Goal: Transaction & Acquisition: Purchase product/service

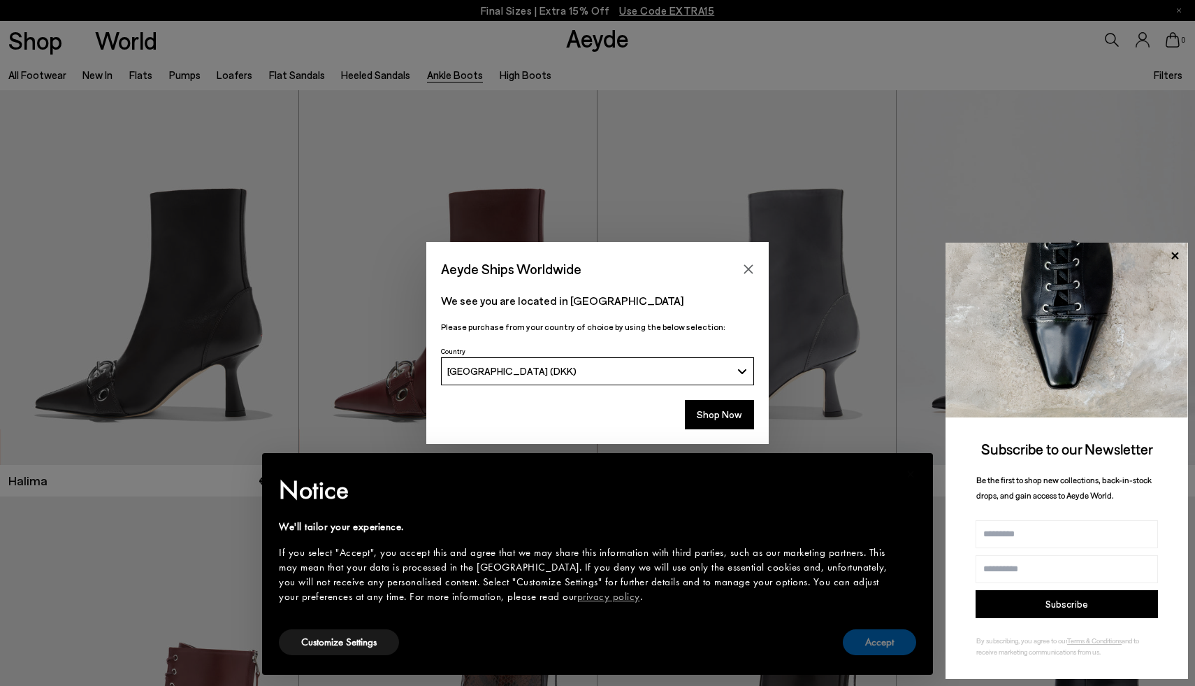
click at [892, 641] on button "Accept" at bounding box center [879, 642] width 73 height 26
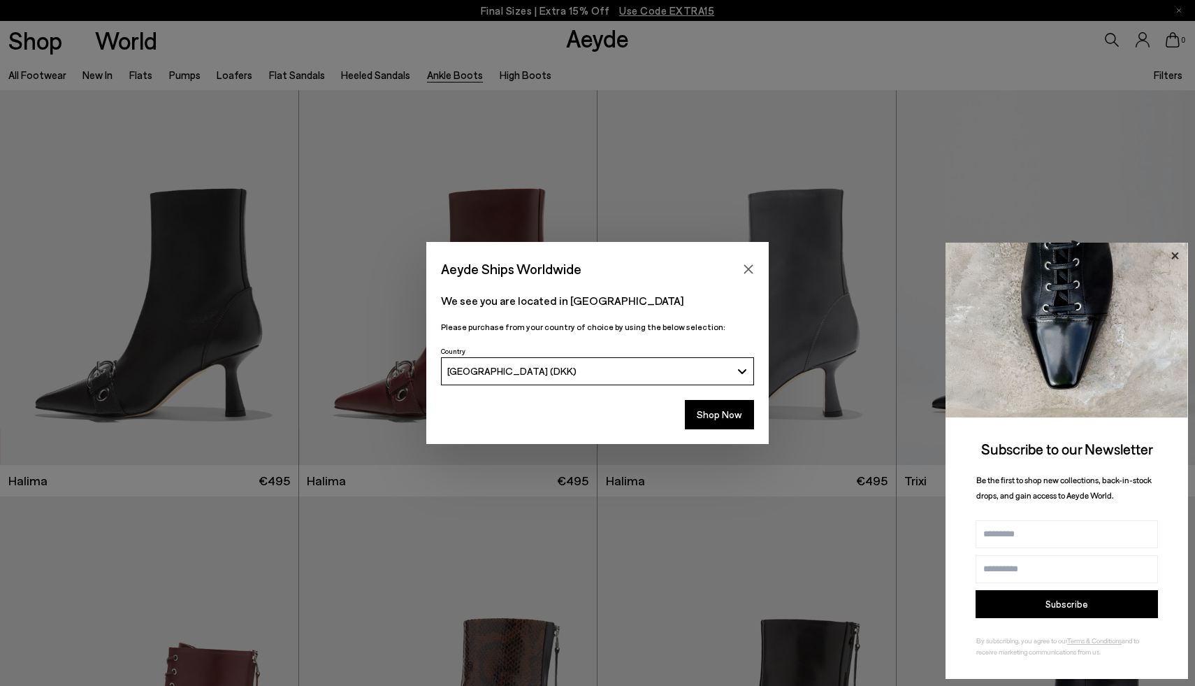
click at [1178, 256] on icon at bounding box center [1175, 256] width 18 height 18
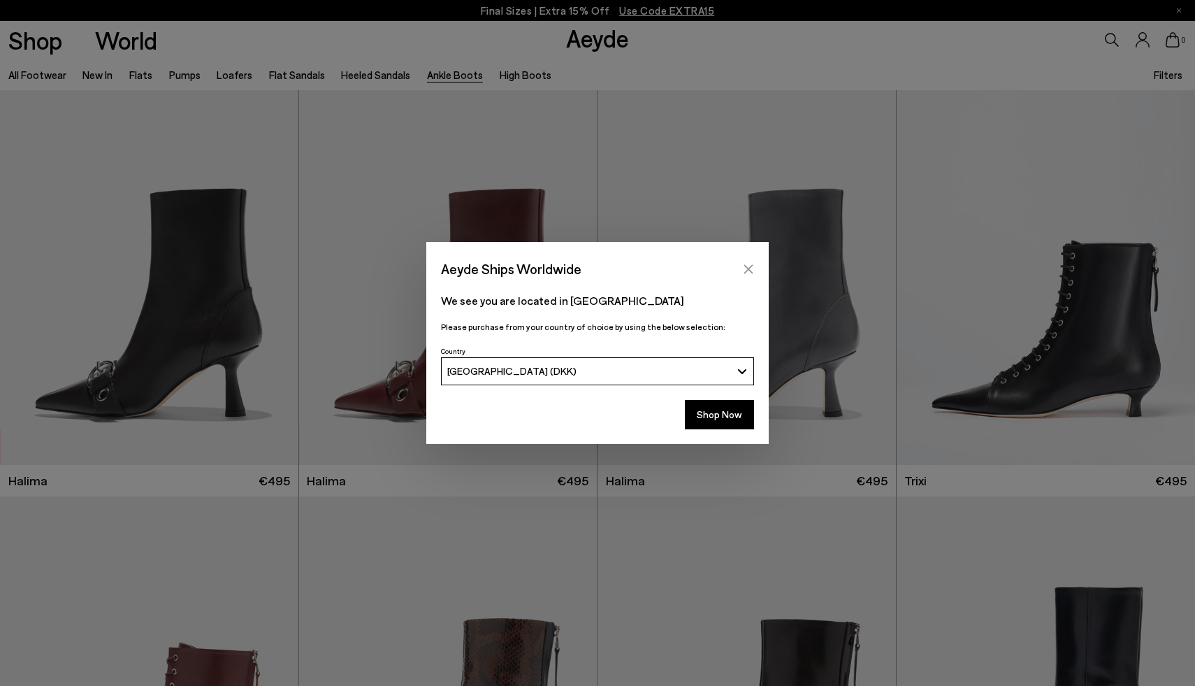
click at [747, 263] on icon "Close" at bounding box center [748, 268] width 11 height 11
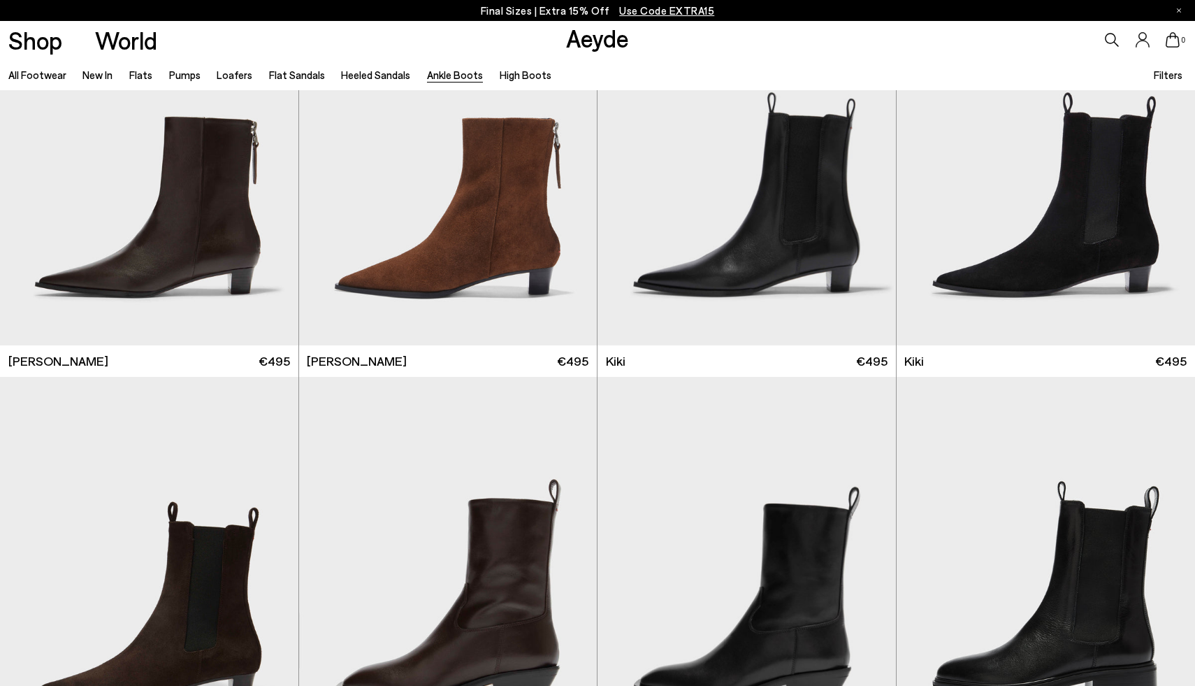
scroll to position [2125, 0]
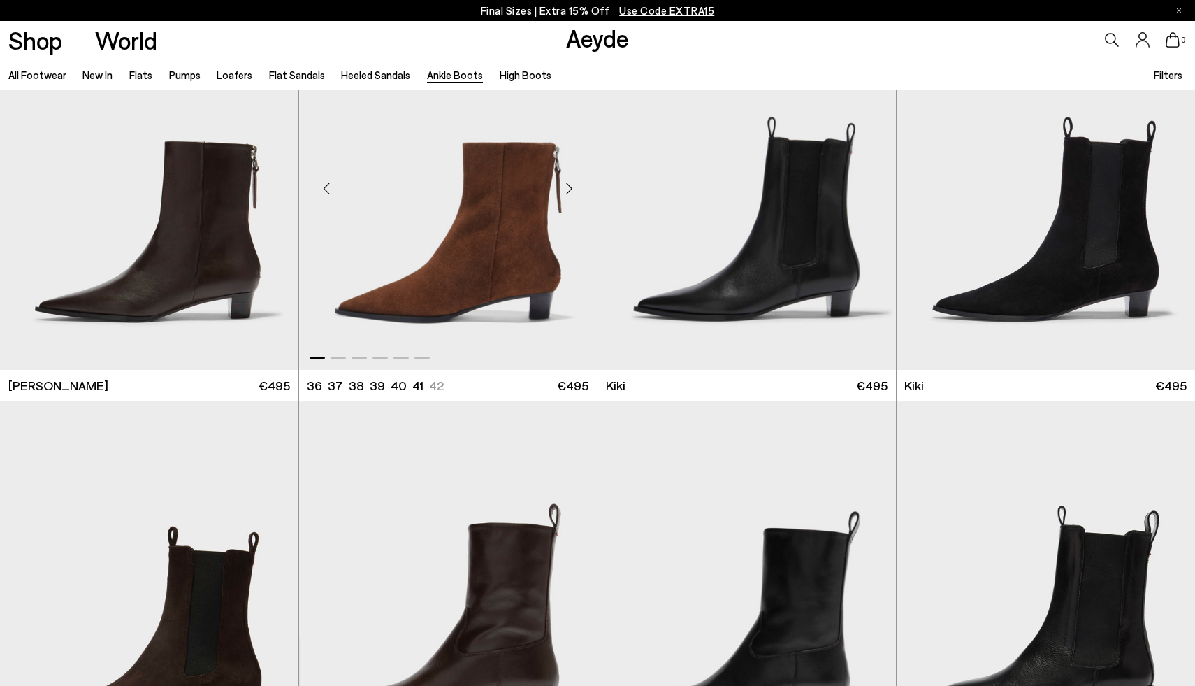
click at [573, 181] on div "Next slide" at bounding box center [569, 188] width 42 height 42
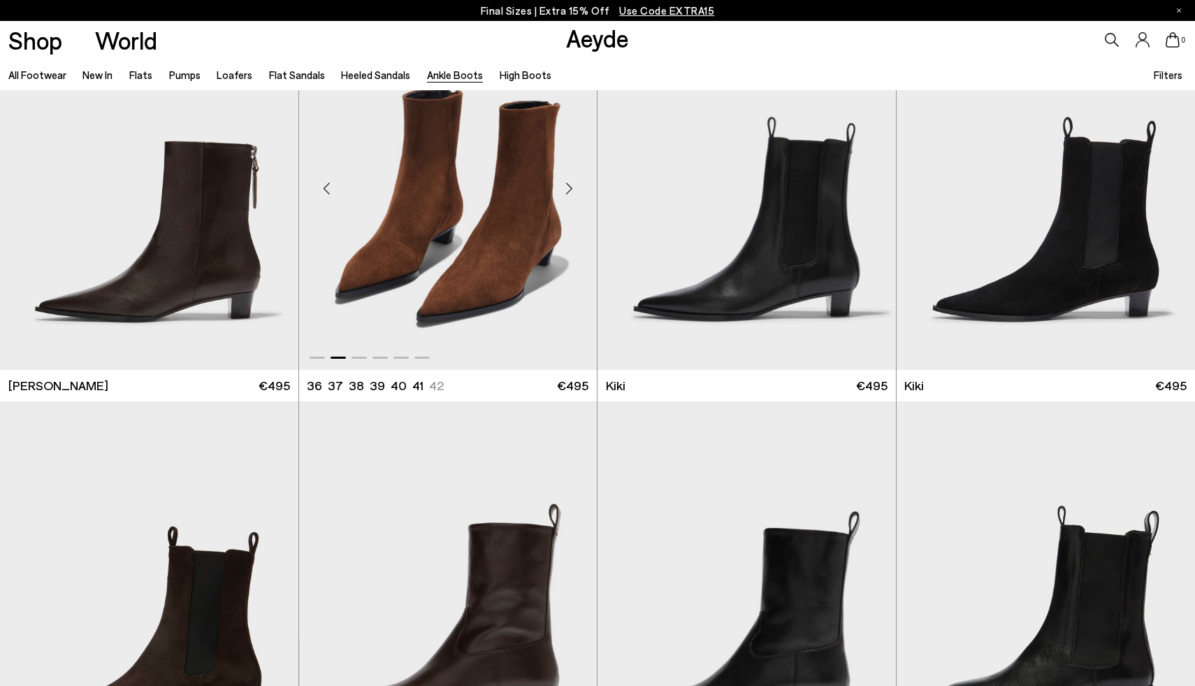
click at [573, 181] on div "Next slide" at bounding box center [569, 188] width 42 height 42
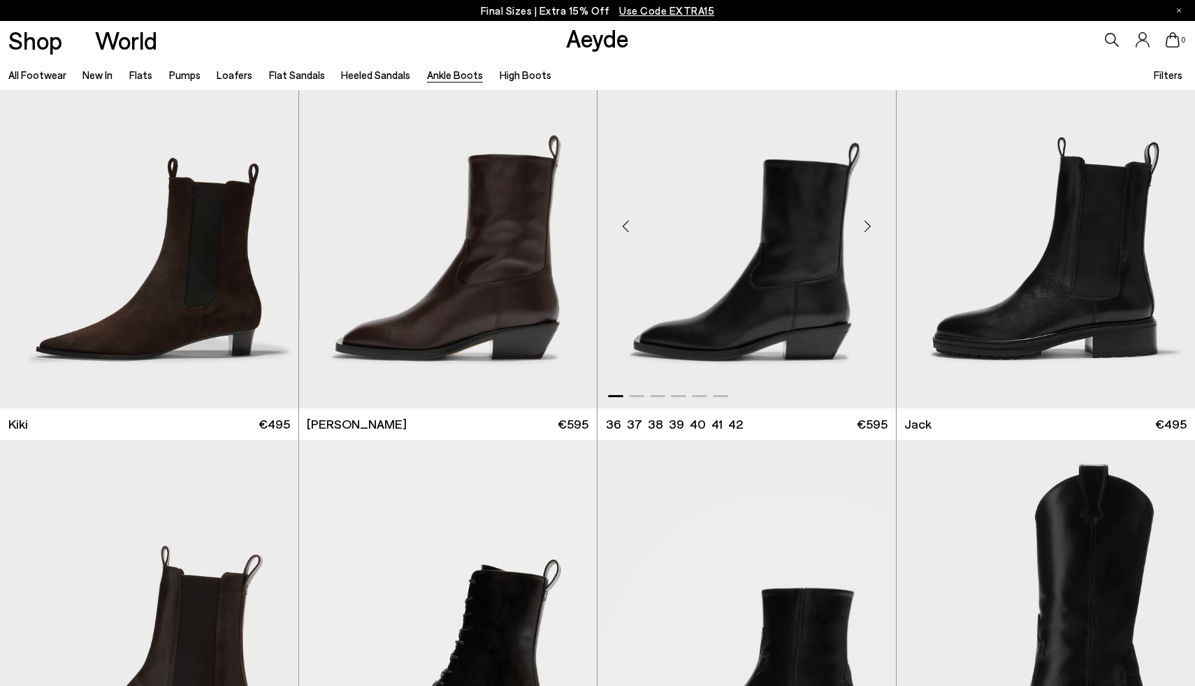
scroll to position [2493, 0]
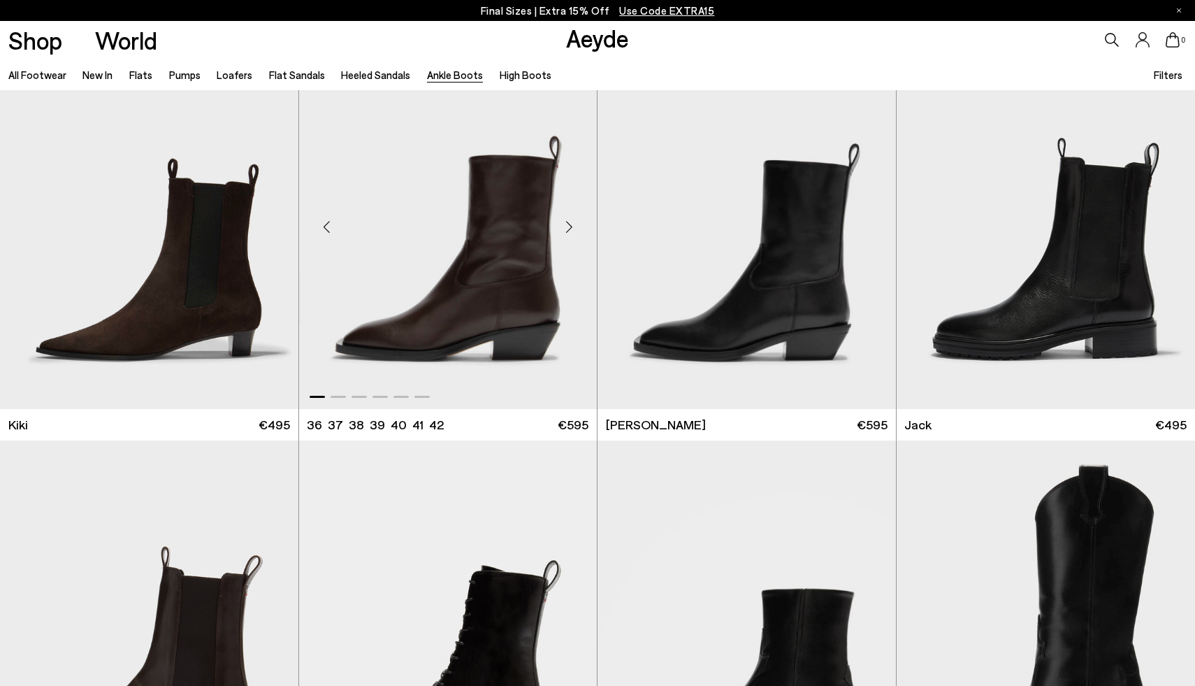
click at [567, 220] on div "Next slide" at bounding box center [569, 227] width 42 height 42
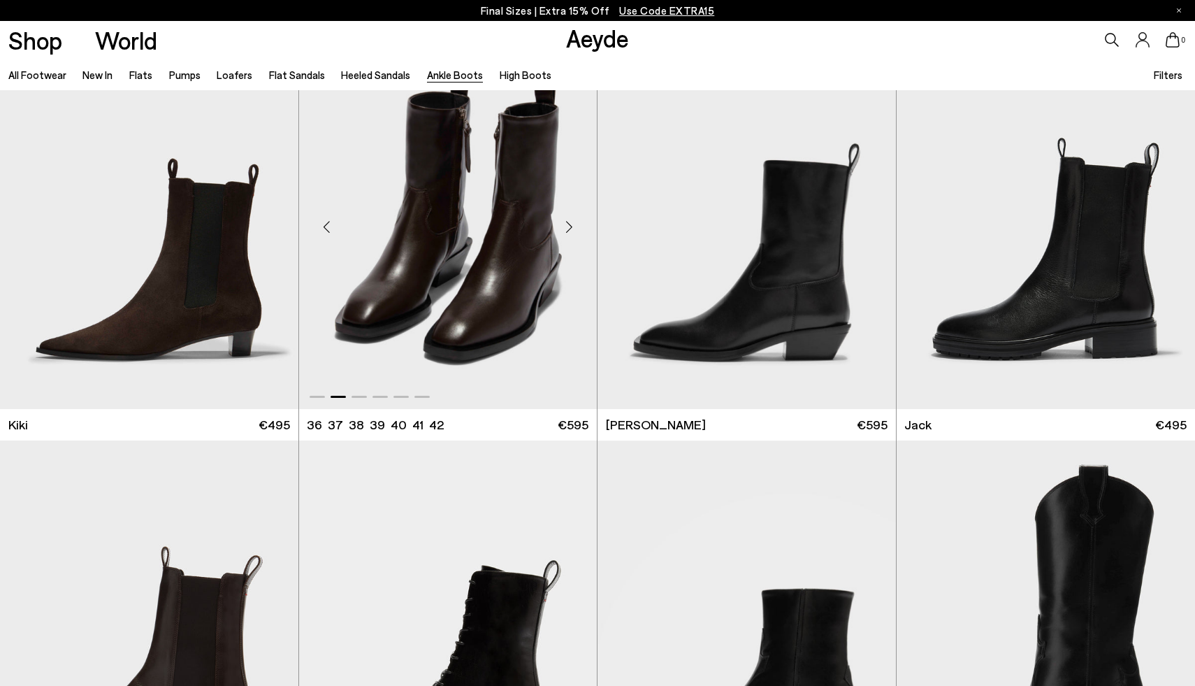
click at [567, 220] on div "Next slide" at bounding box center [569, 227] width 42 height 42
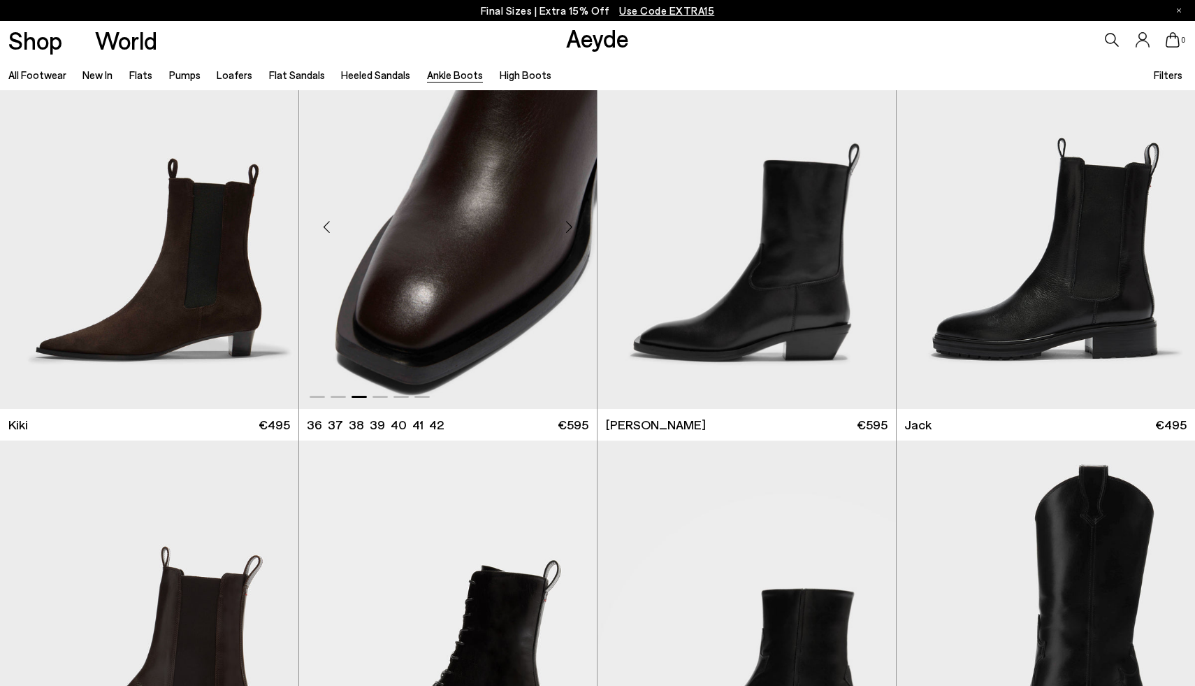
click at [567, 220] on div "Next slide" at bounding box center [569, 227] width 42 height 42
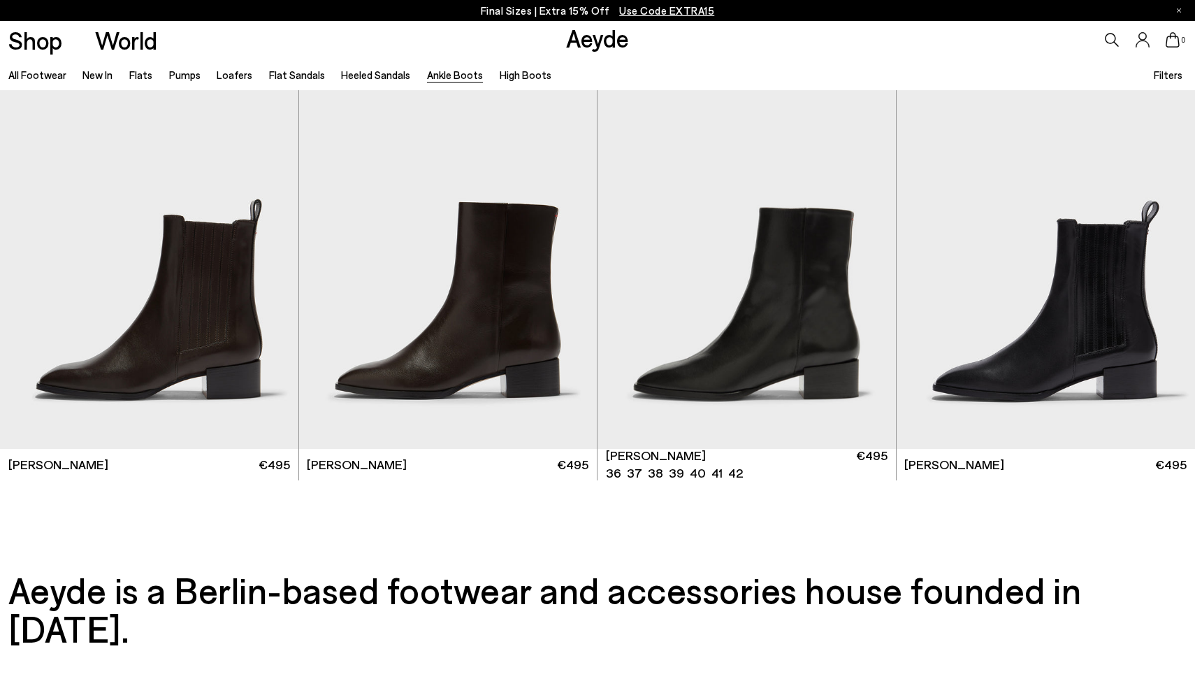
scroll to position [3231, 0]
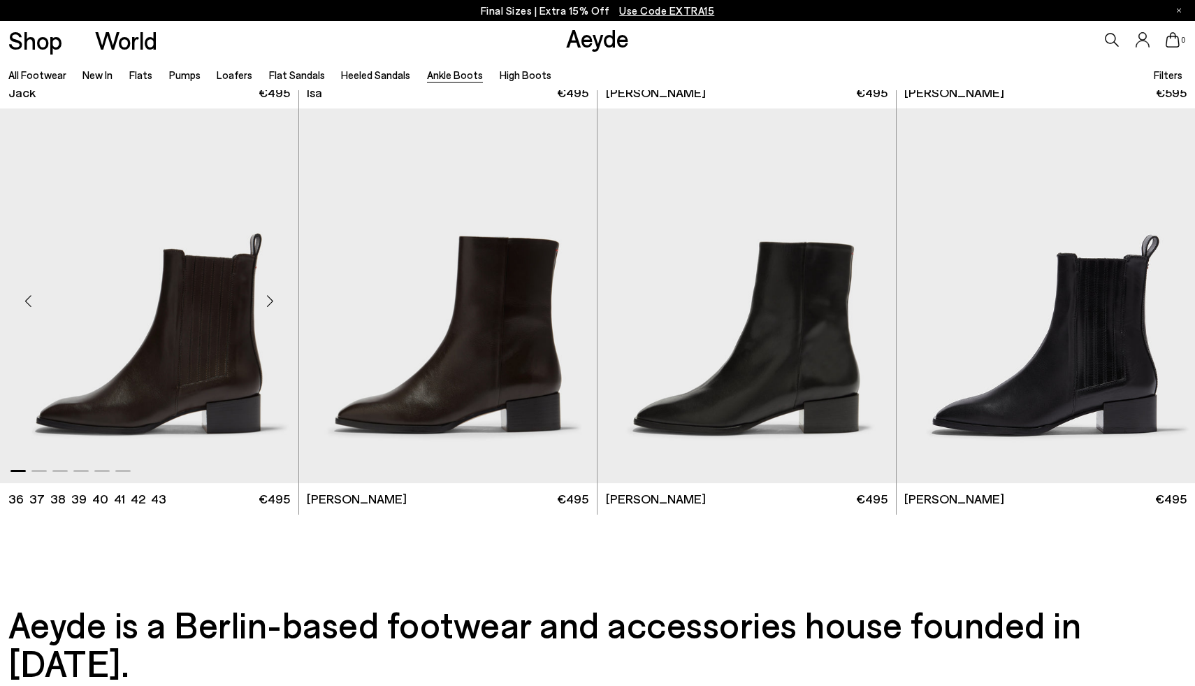
click at [270, 296] on div "Next slide" at bounding box center [270, 301] width 42 height 42
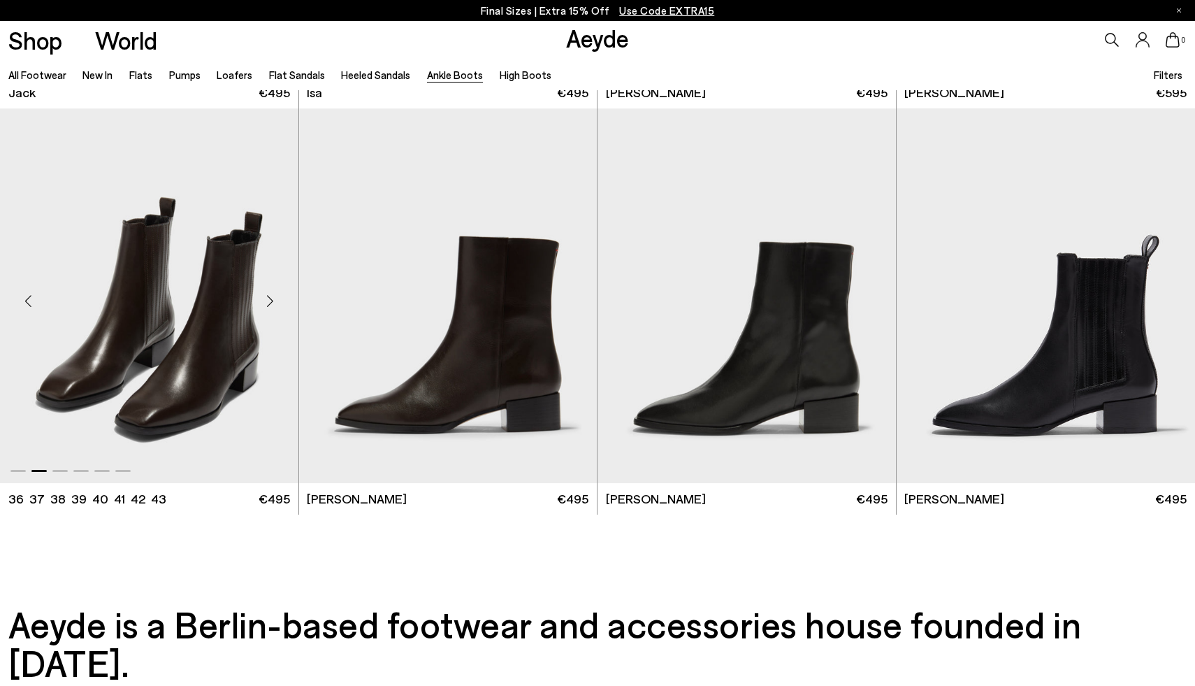
click at [270, 296] on div "Next slide" at bounding box center [270, 301] width 42 height 42
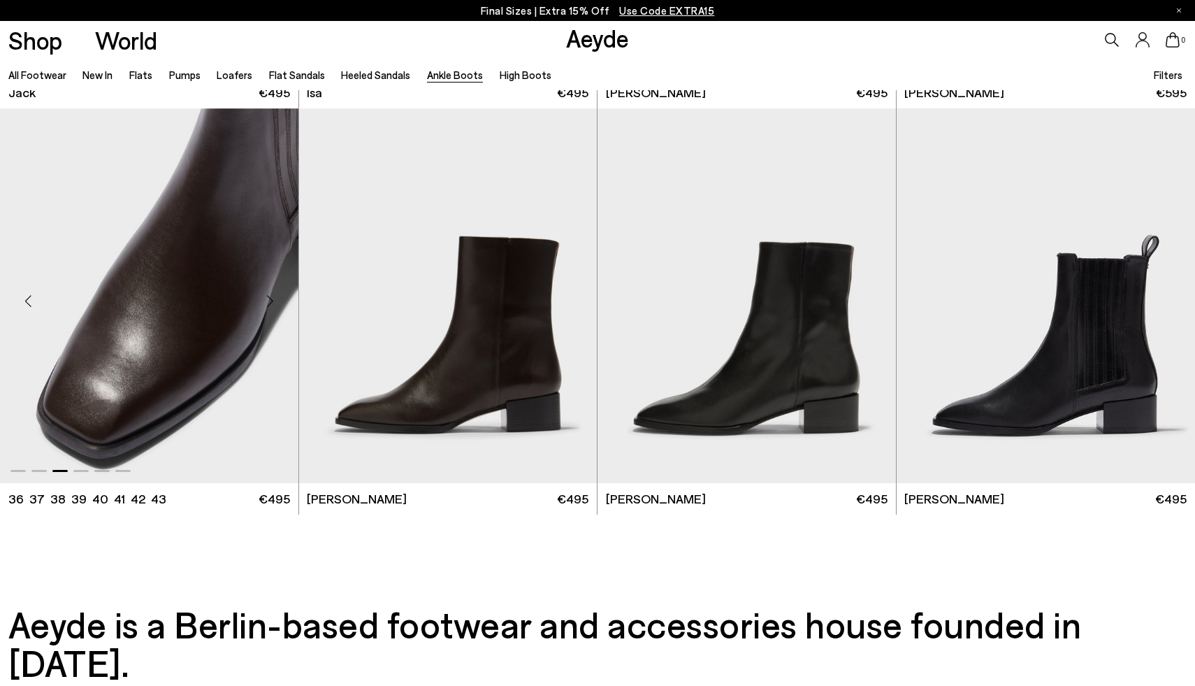
click at [270, 296] on div "Next slide" at bounding box center [270, 301] width 42 height 42
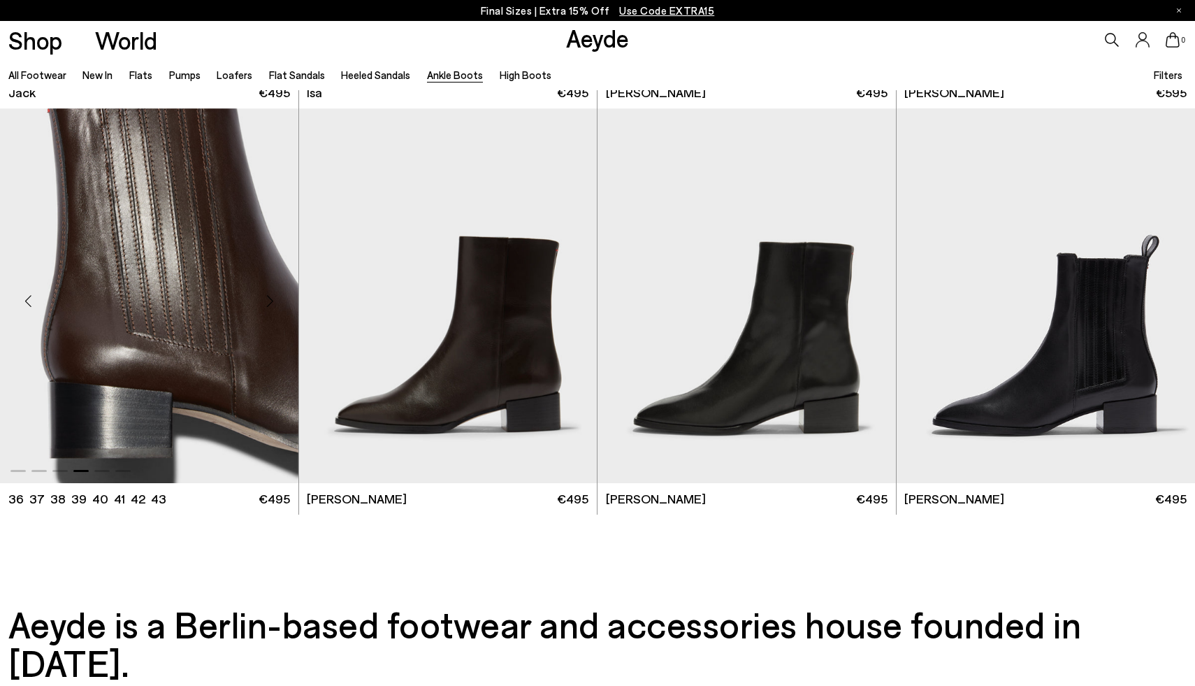
click at [270, 296] on div "Next slide" at bounding box center [270, 301] width 42 height 42
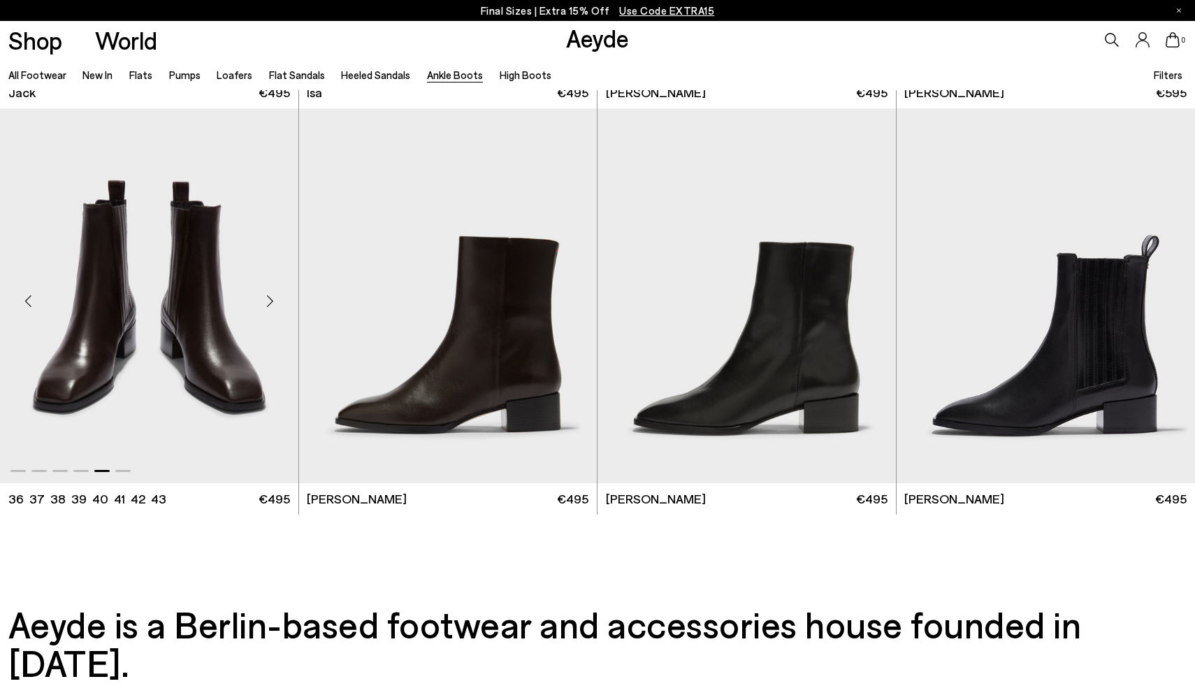
click at [270, 296] on div "Next slide" at bounding box center [270, 301] width 42 height 42
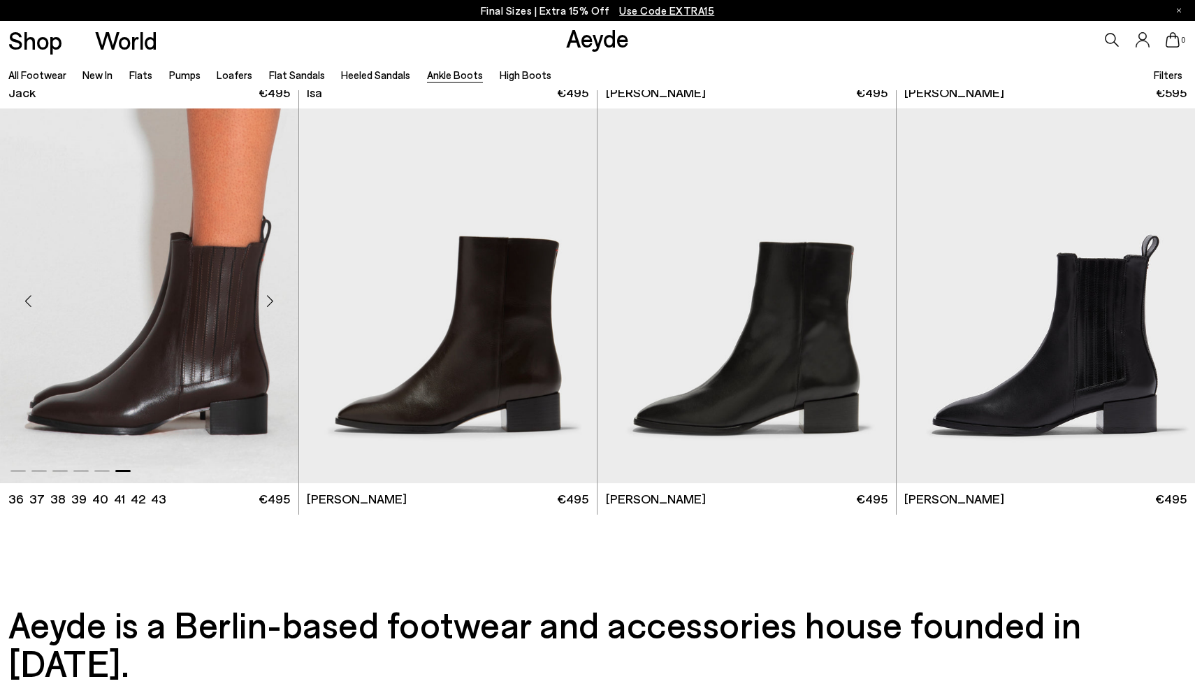
click at [270, 296] on div "Next slide" at bounding box center [270, 301] width 42 height 42
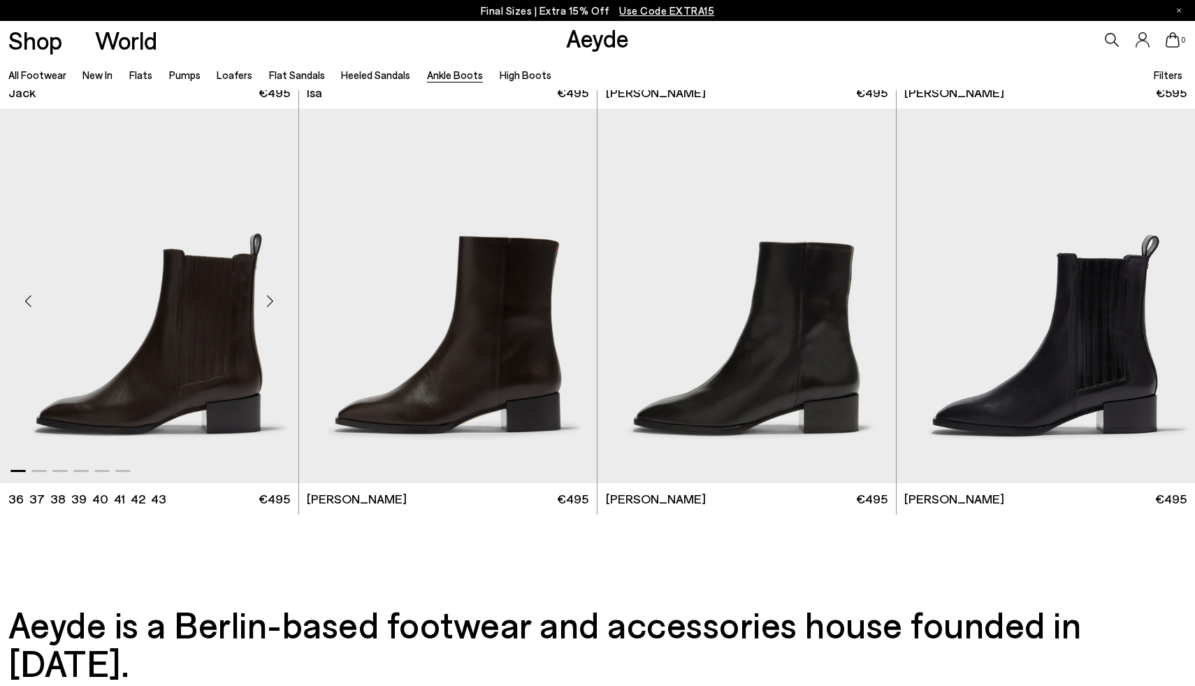
click at [270, 296] on div "Next slide" at bounding box center [270, 301] width 42 height 42
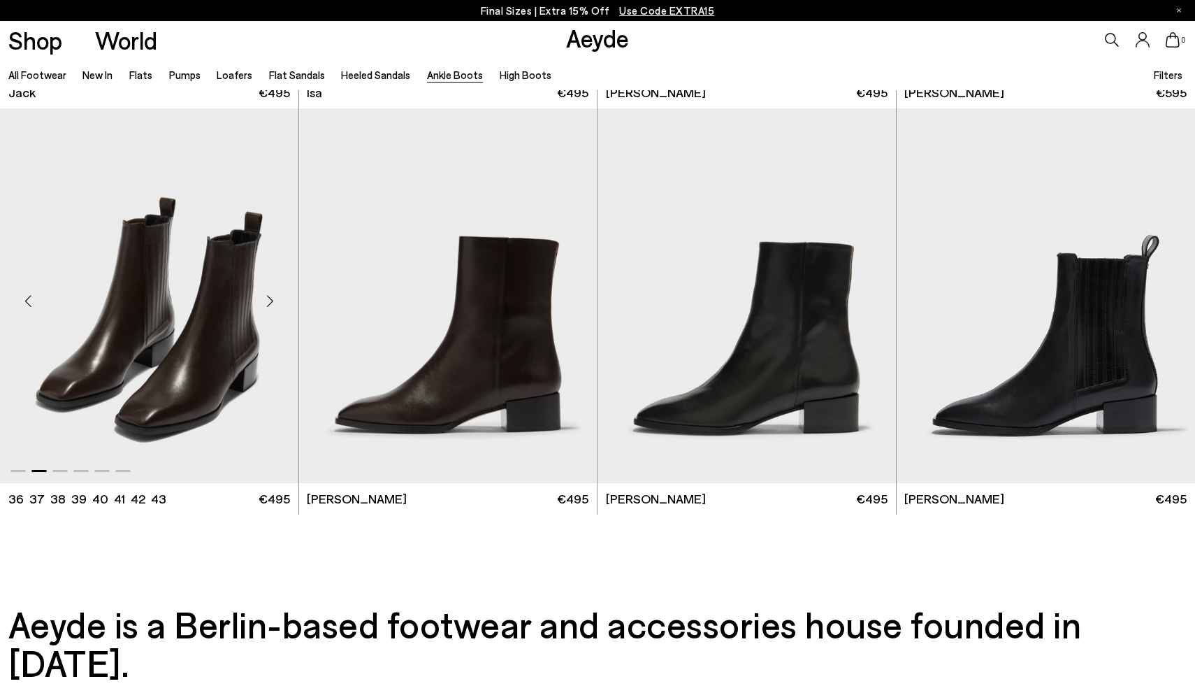
click at [270, 296] on div "Next slide" at bounding box center [270, 301] width 42 height 42
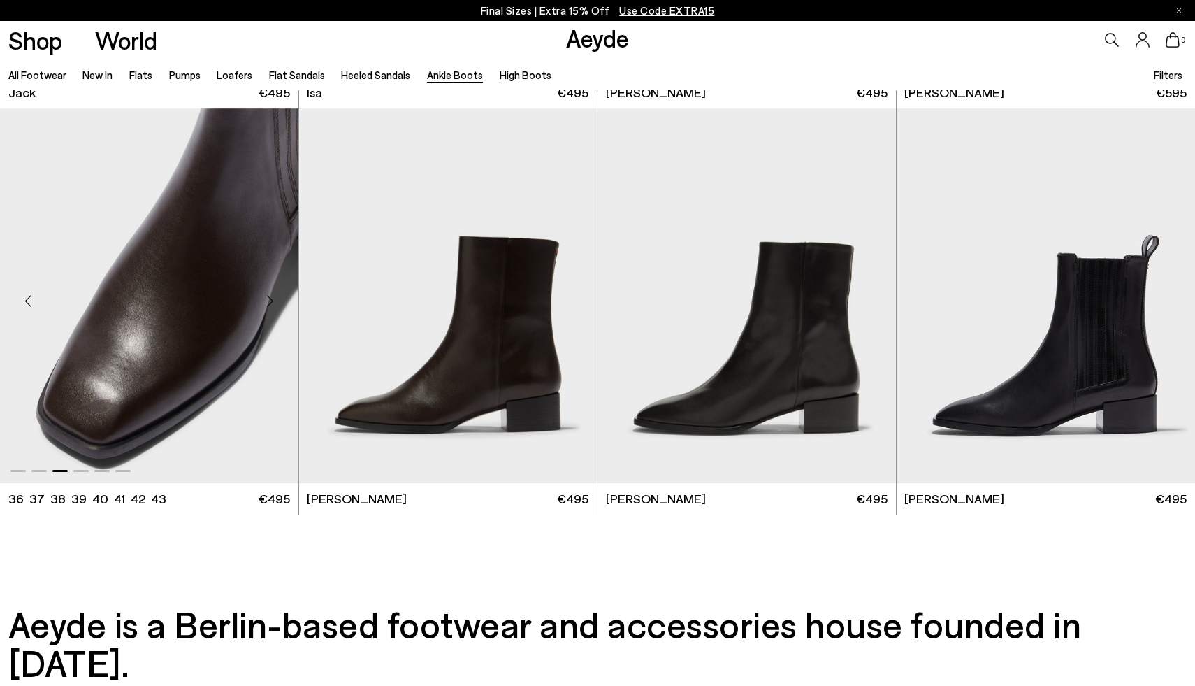
click at [270, 296] on div "Next slide" at bounding box center [270, 301] width 42 height 42
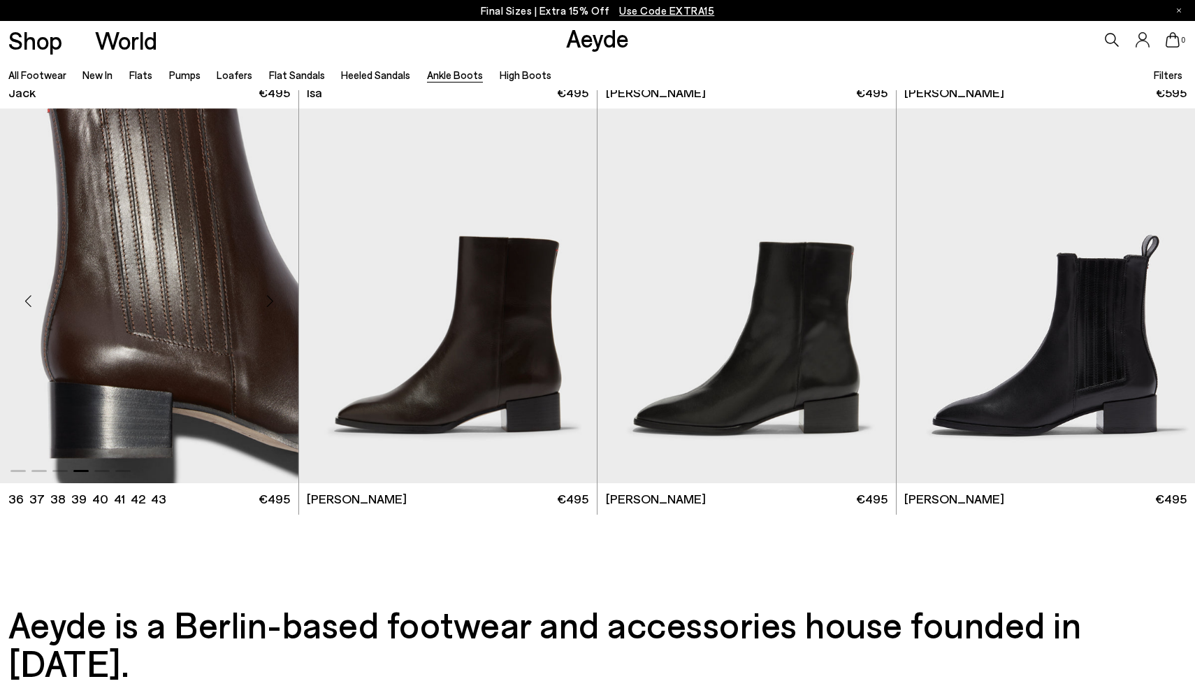
click at [270, 296] on div "Next slide" at bounding box center [270, 301] width 42 height 42
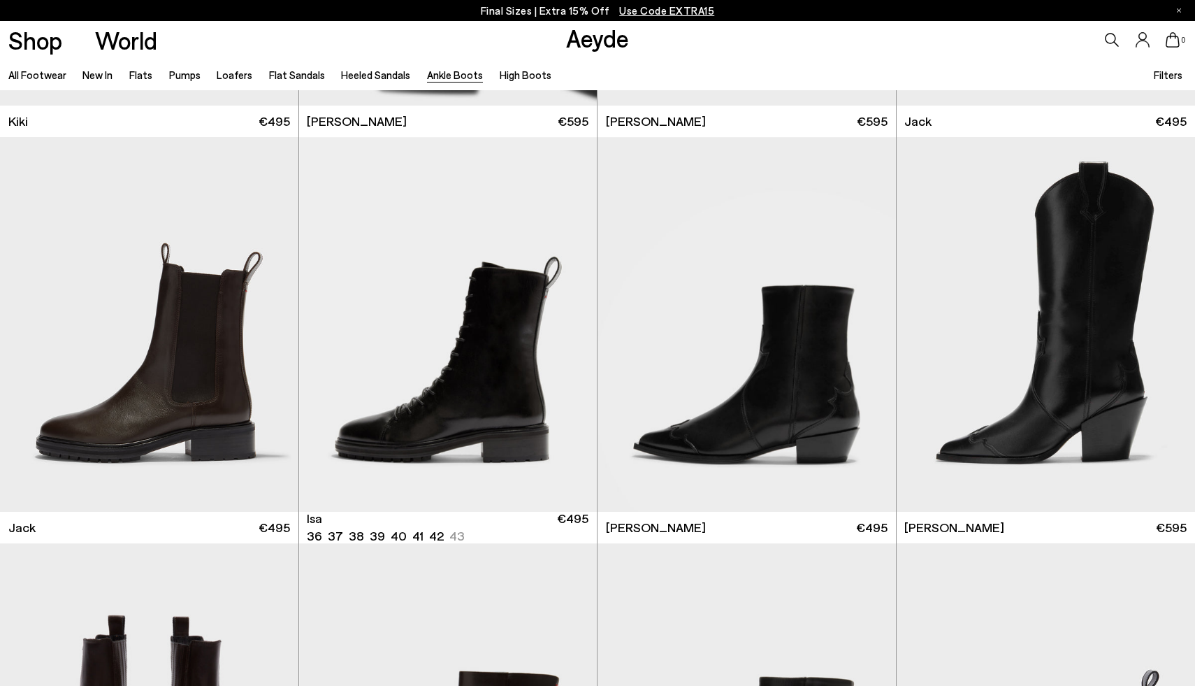
scroll to position [2795, 0]
